Goal: Information Seeking & Learning: Learn about a topic

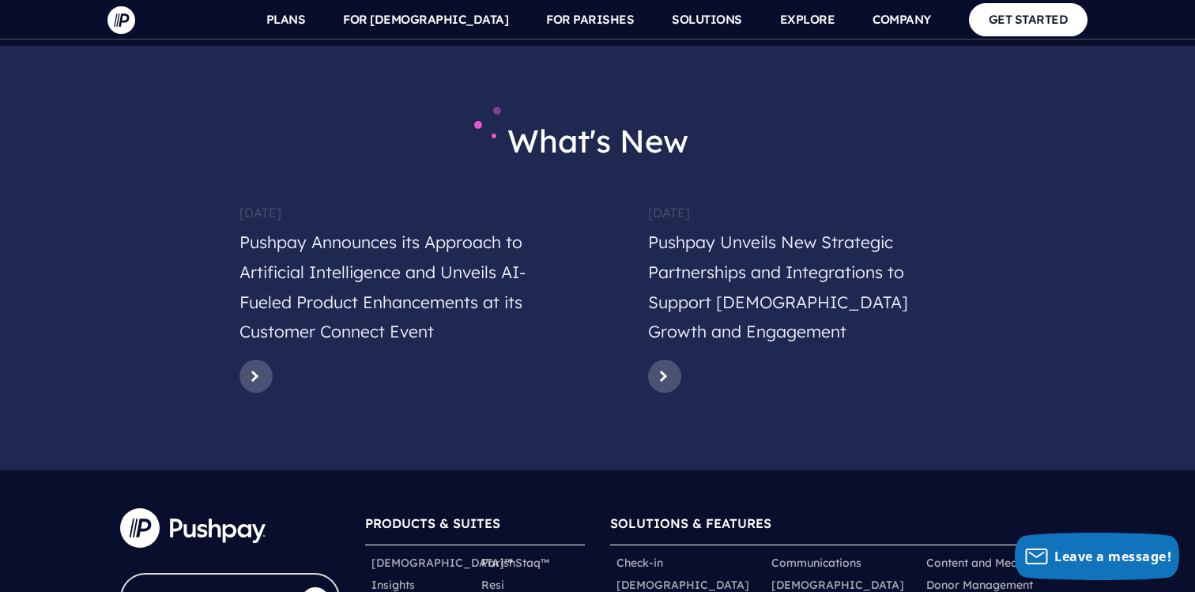
scroll to position [7936, 0]
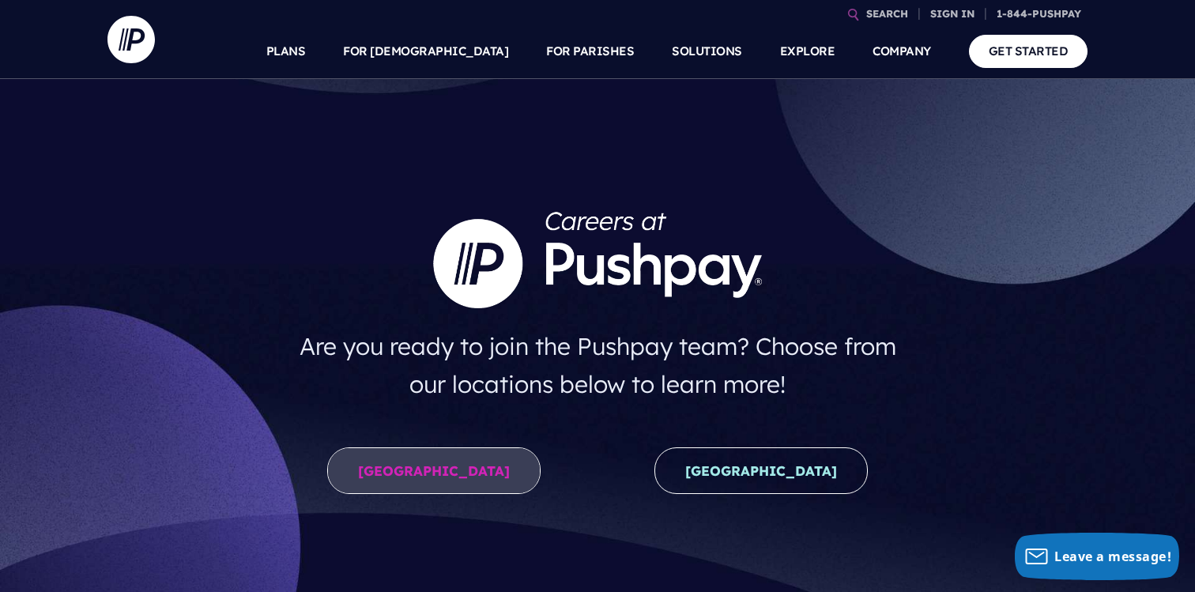
click at [391, 479] on link "United States" at bounding box center [433, 470] width 213 height 47
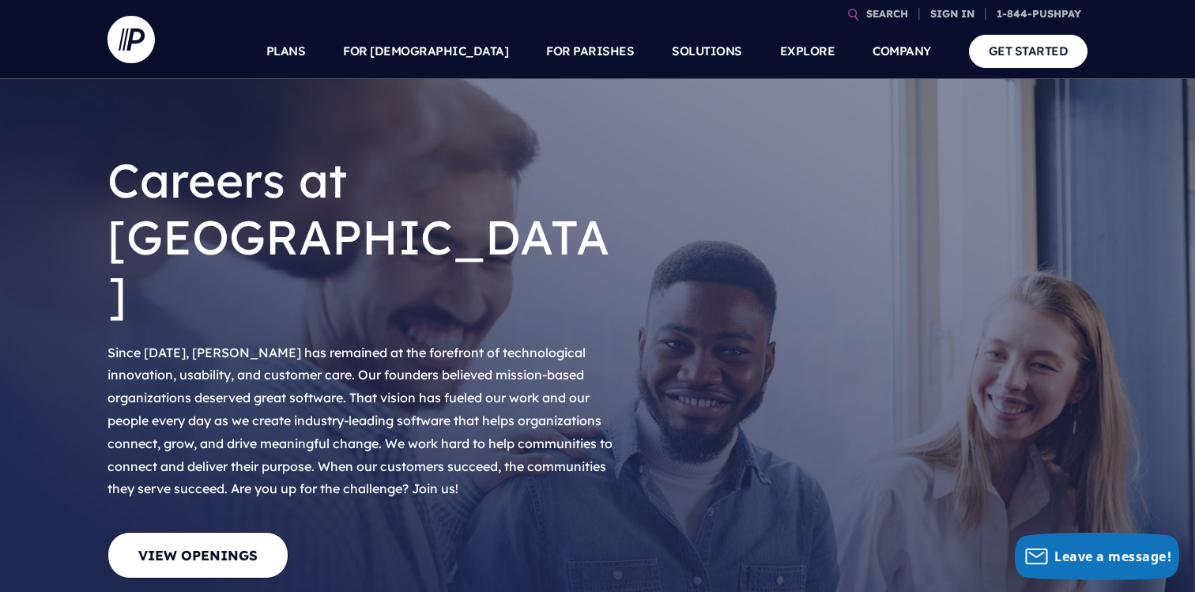
click at [269, 532] on link "View Openings" at bounding box center [197, 555] width 181 height 47
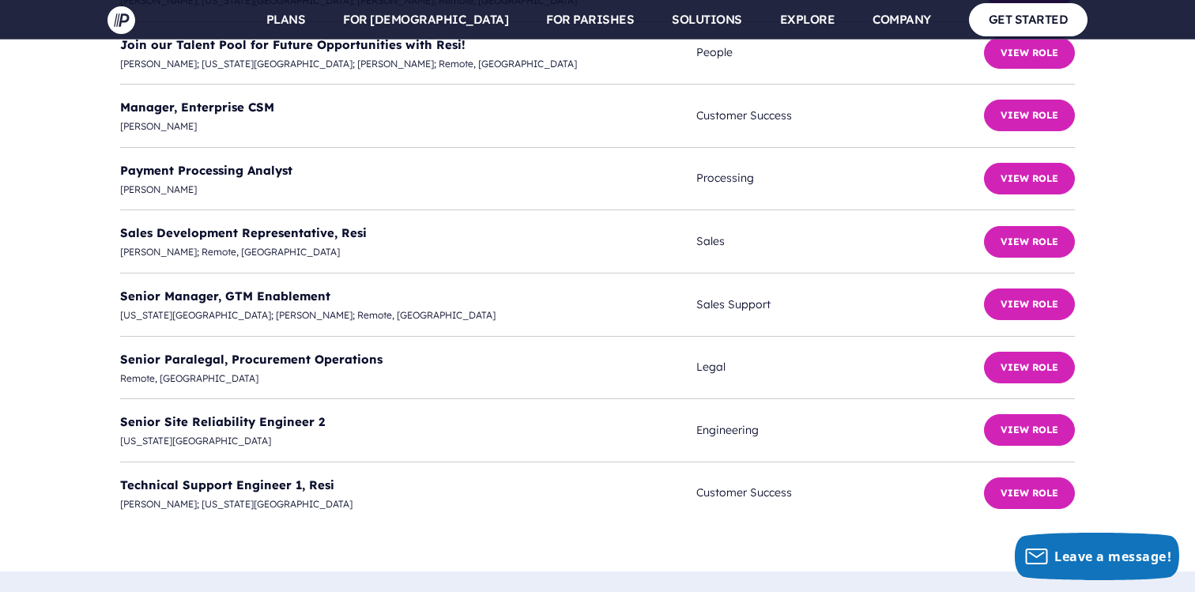
scroll to position [4613, 0]
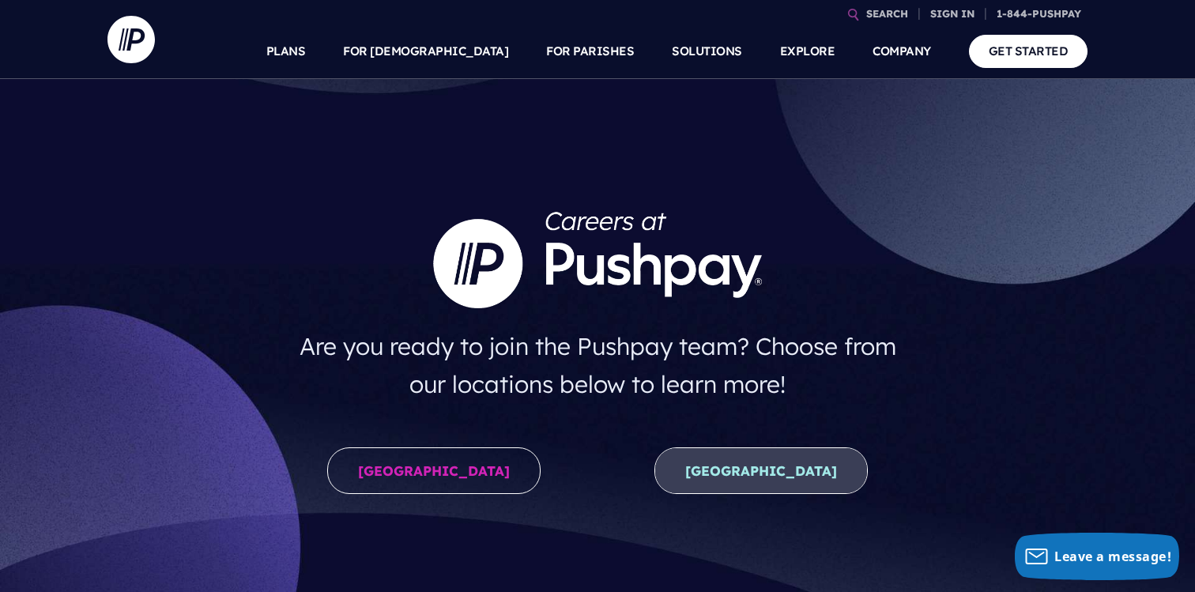
click at [808, 479] on link "[GEOGRAPHIC_DATA]" at bounding box center [760, 470] width 213 height 47
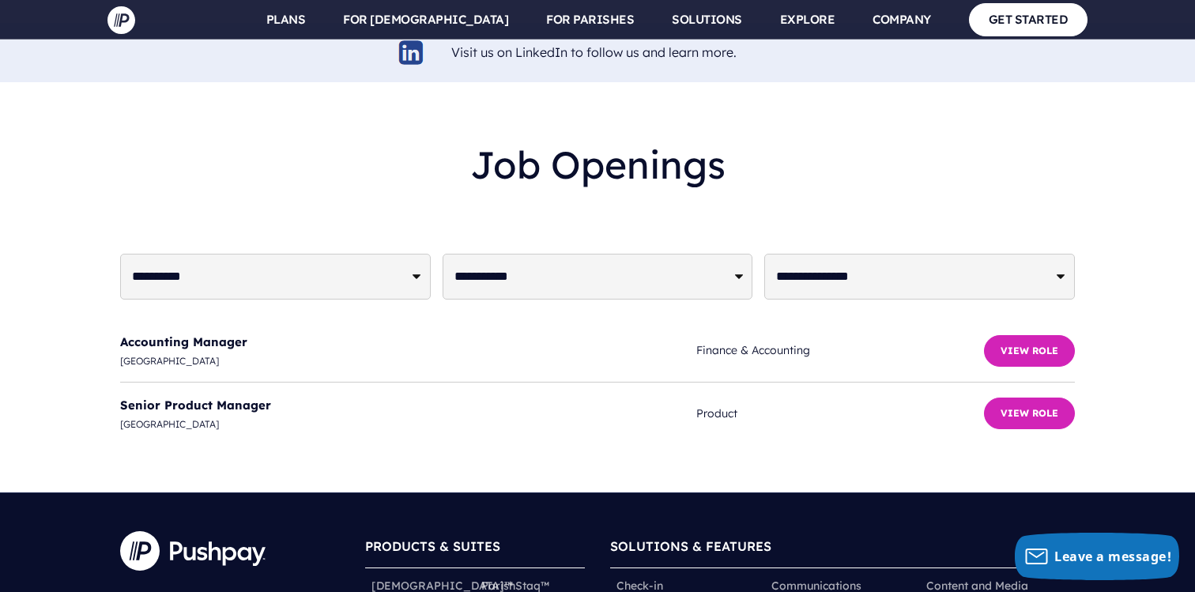
scroll to position [3955, 0]
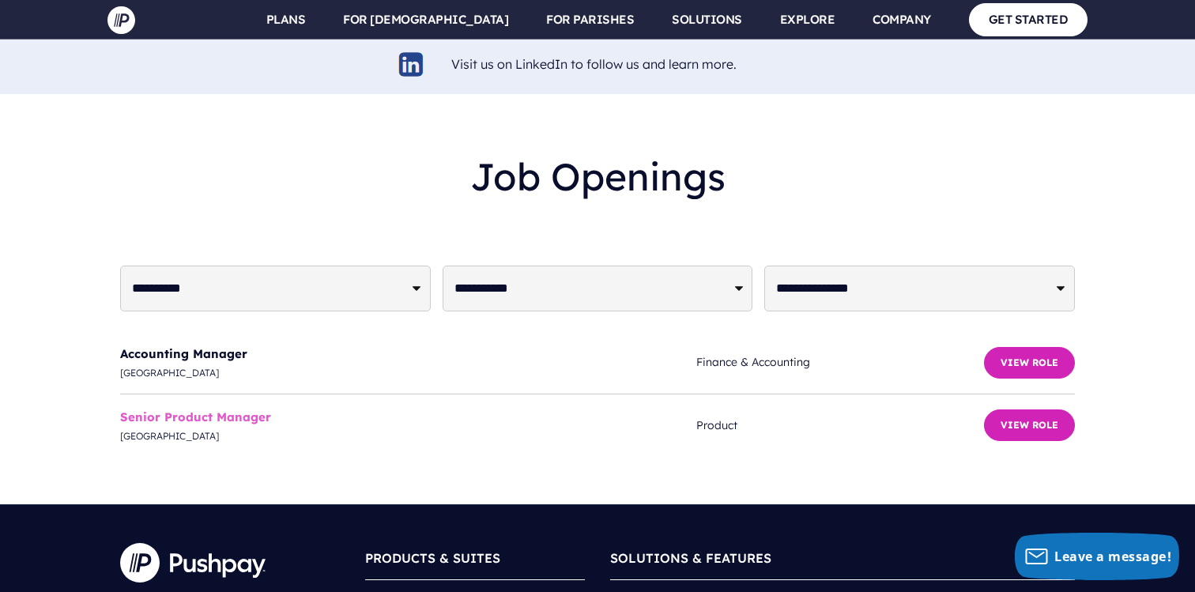
click at [246, 409] on link "Senior Product Manager" at bounding box center [195, 416] width 151 height 15
